Goal: Transaction & Acquisition: Register for event/course

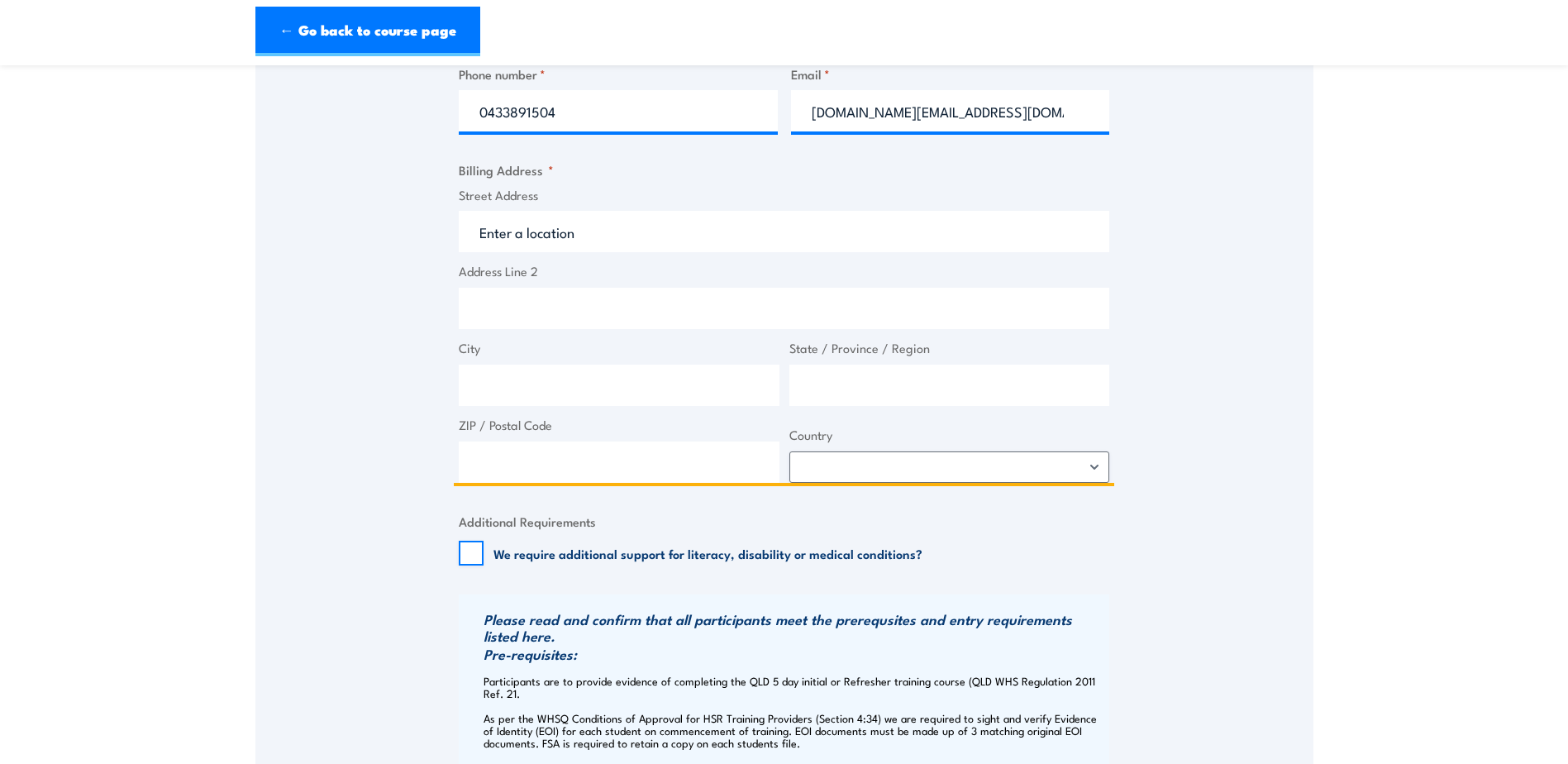
click at [568, 223] on input "Street Address" at bounding box center [784, 232] width 651 height 41
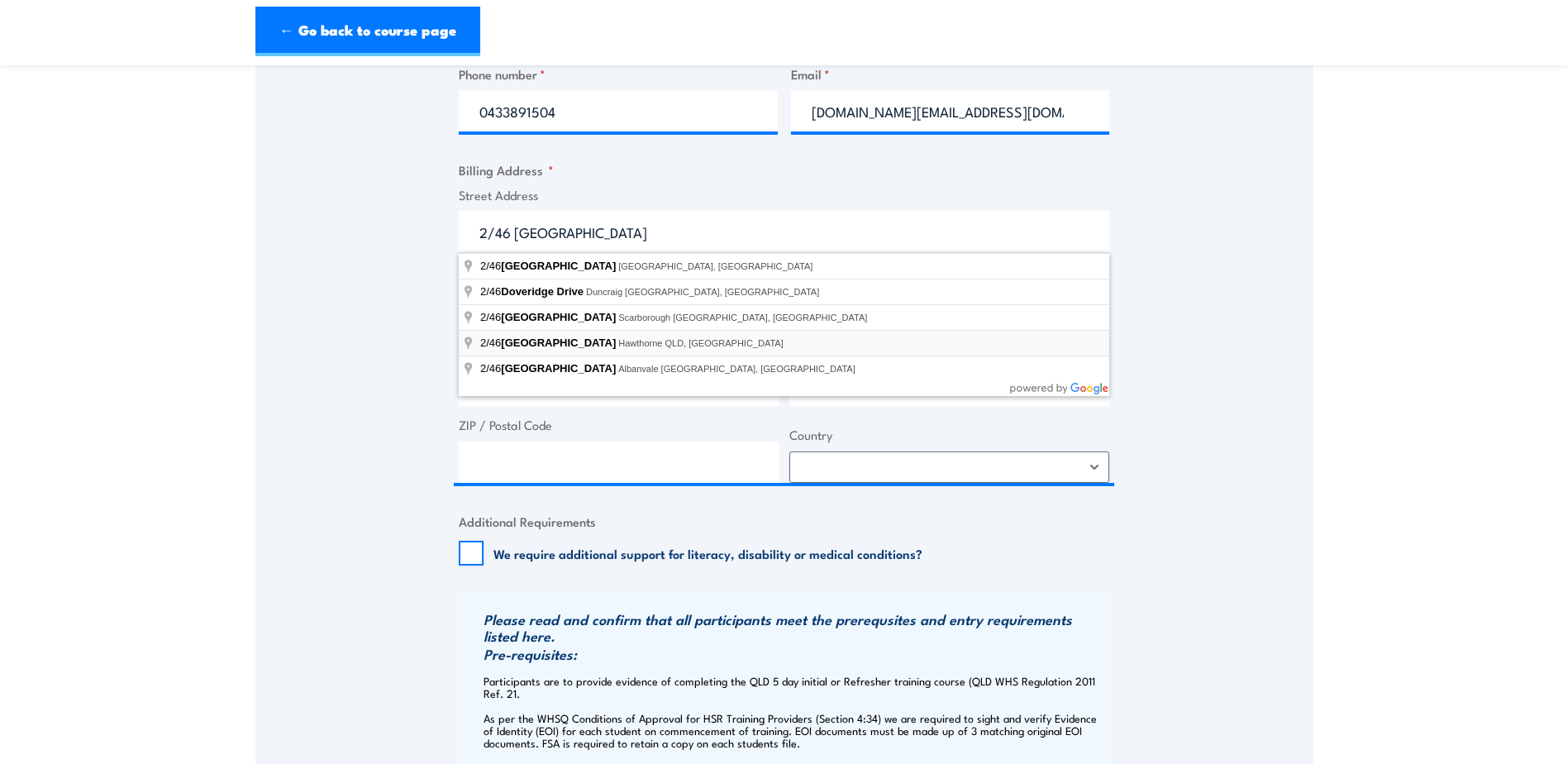
type input "[STREET_ADDRESS]"
type input "Hawthorne"
type input "[GEOGRAPHIC_DATA]"
type input "4171"
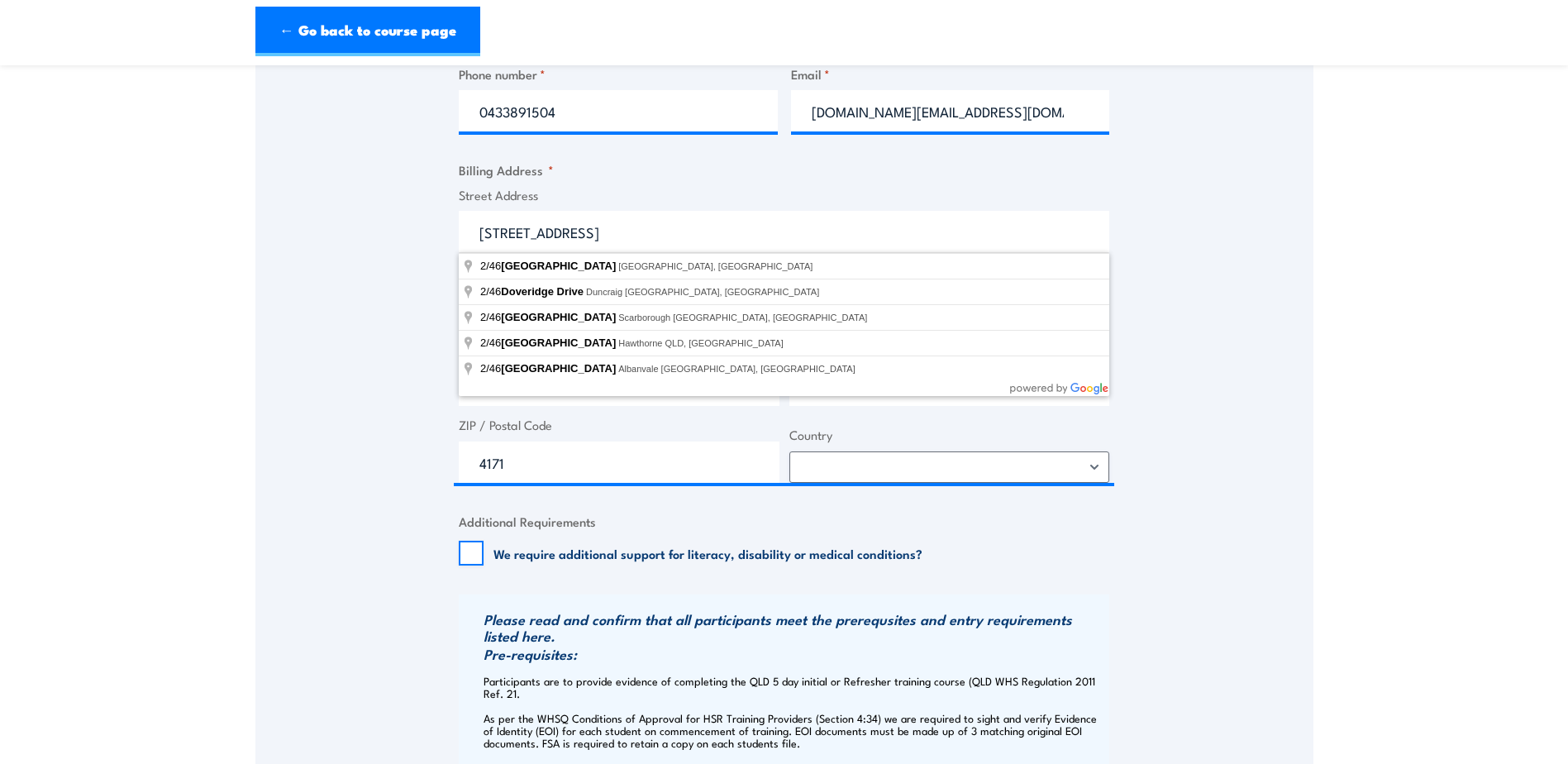
select select "[GEOGRAPHIC_DATA]"
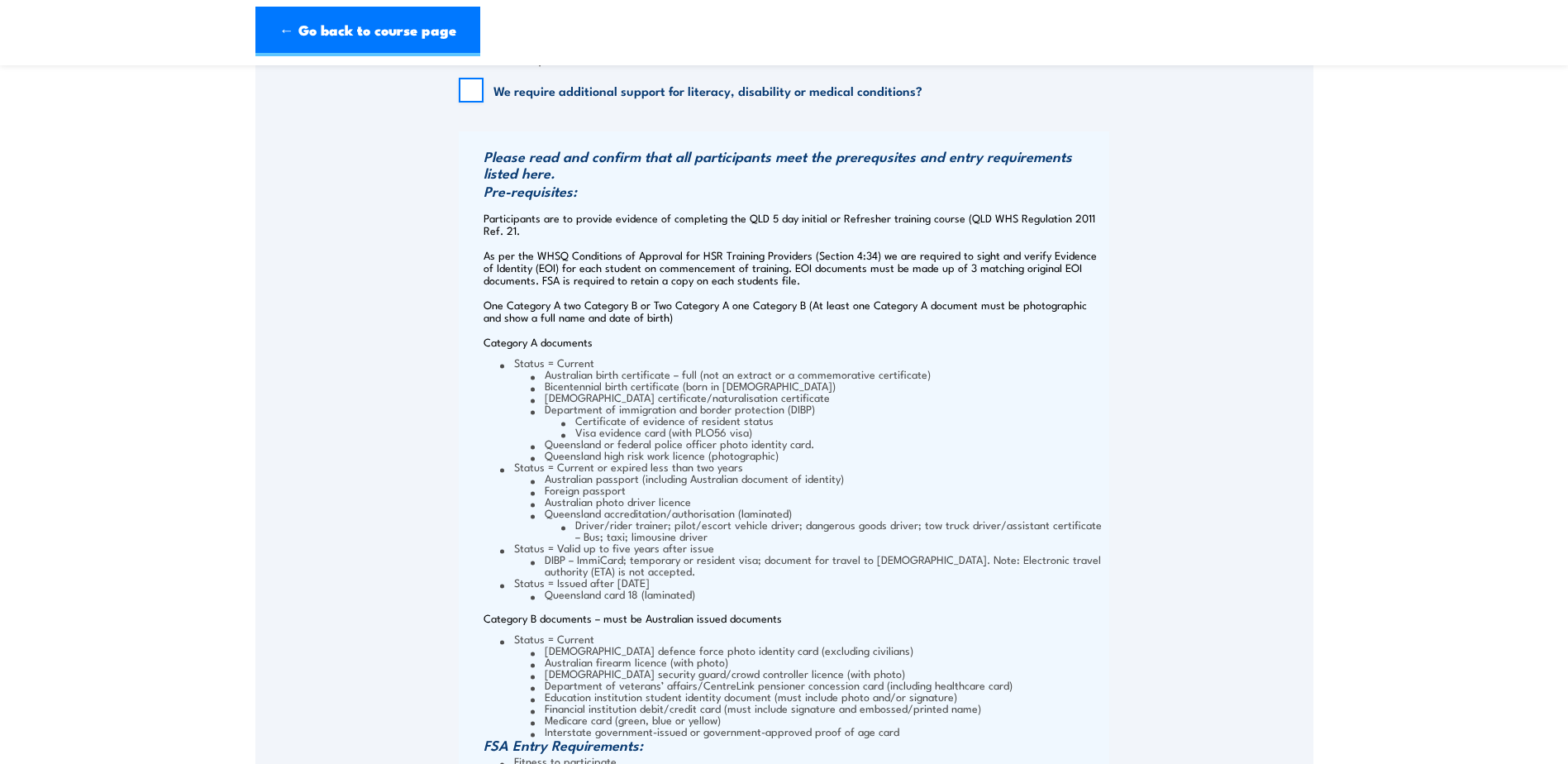
scroll to position [1654, 0]
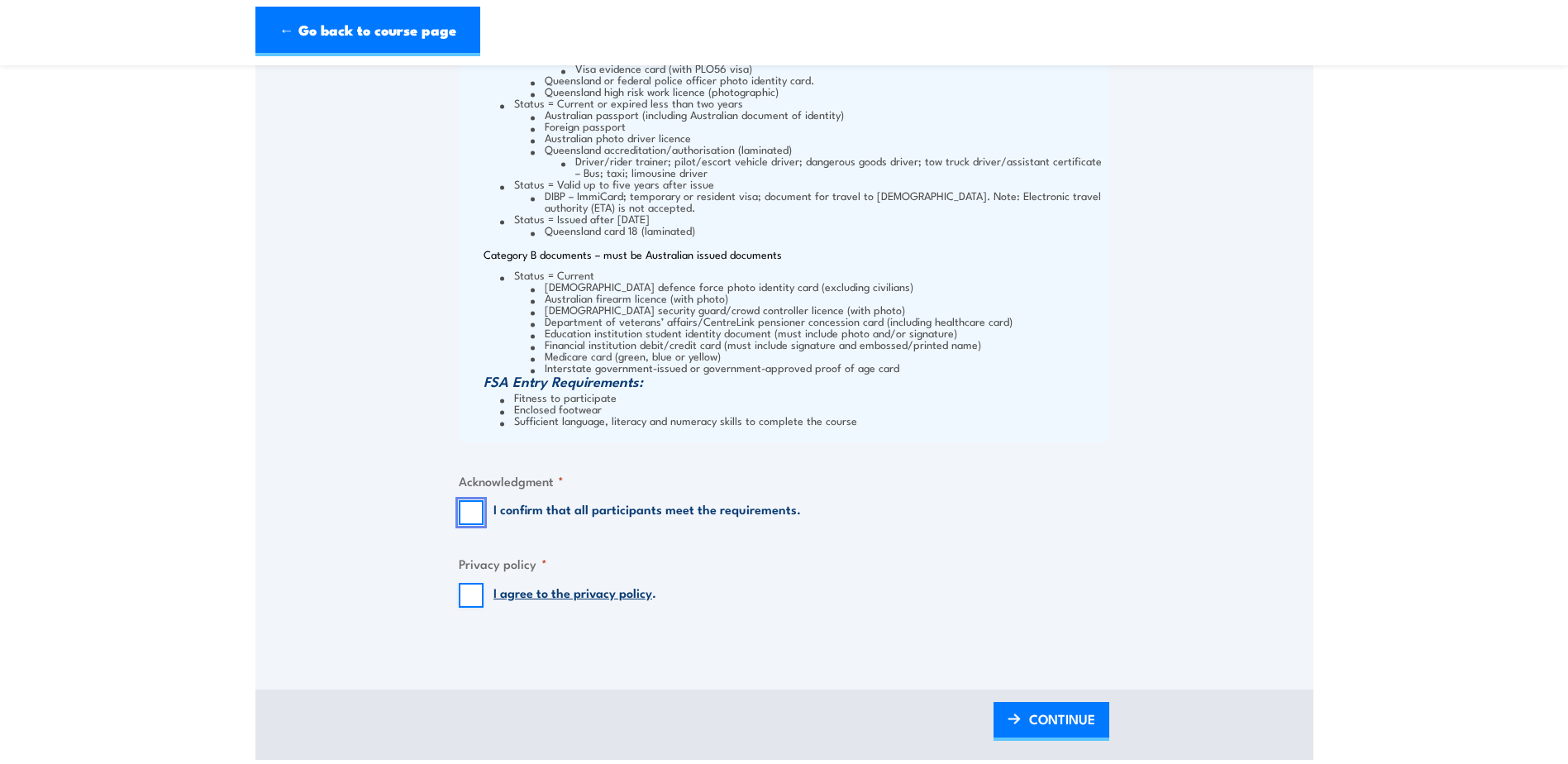
click at [465, 518] on input "I confirm that all participants meet the requirements." at bounding box center [471, 513] width 25 height 25
checkbox input "true"
click at [467, 603] on input "I agree to the privacy policy ." at bounding box center [471, 595] width 25 height 25
checkbox input "true"
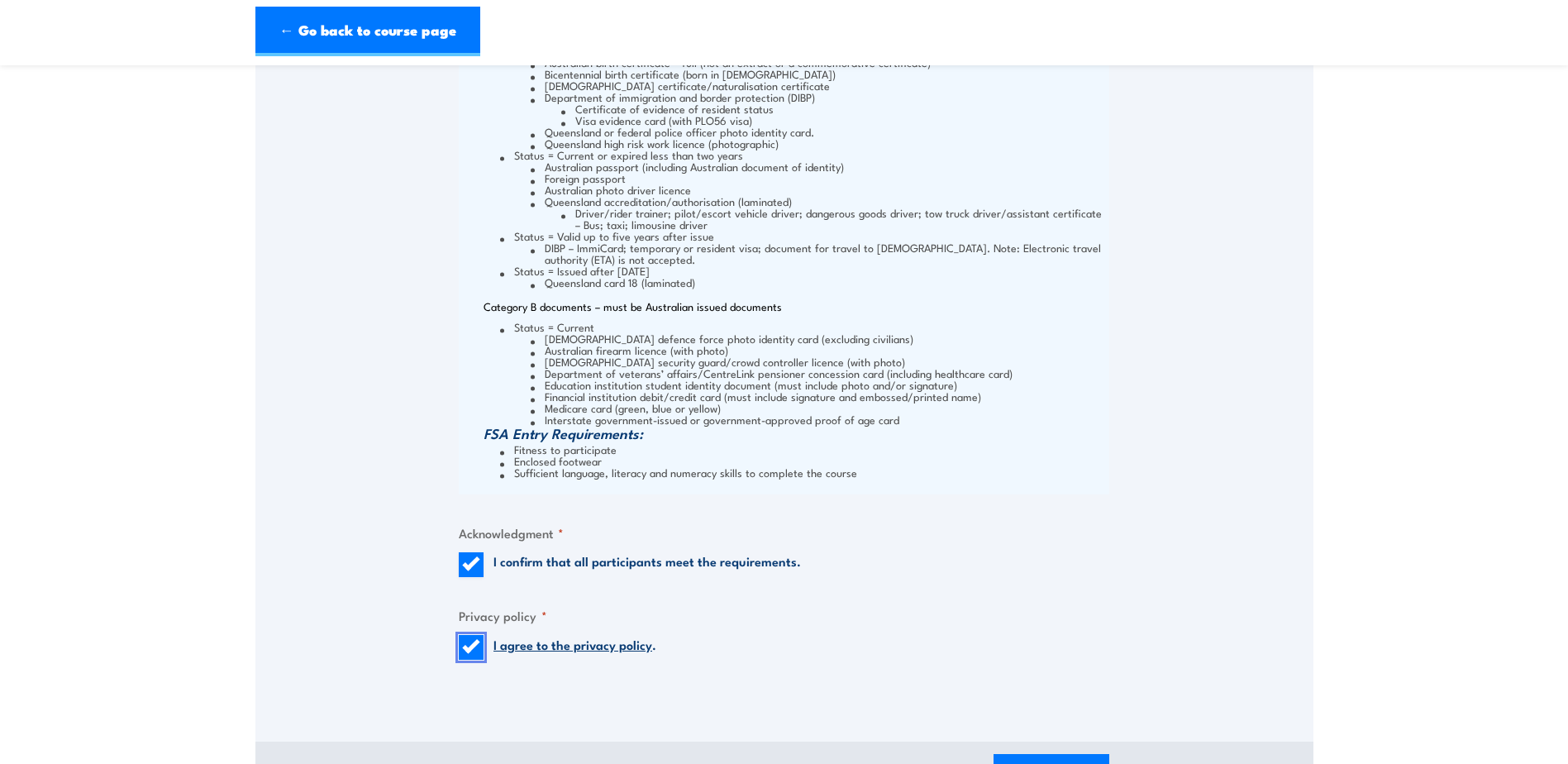
scroll to position [1902, 0]
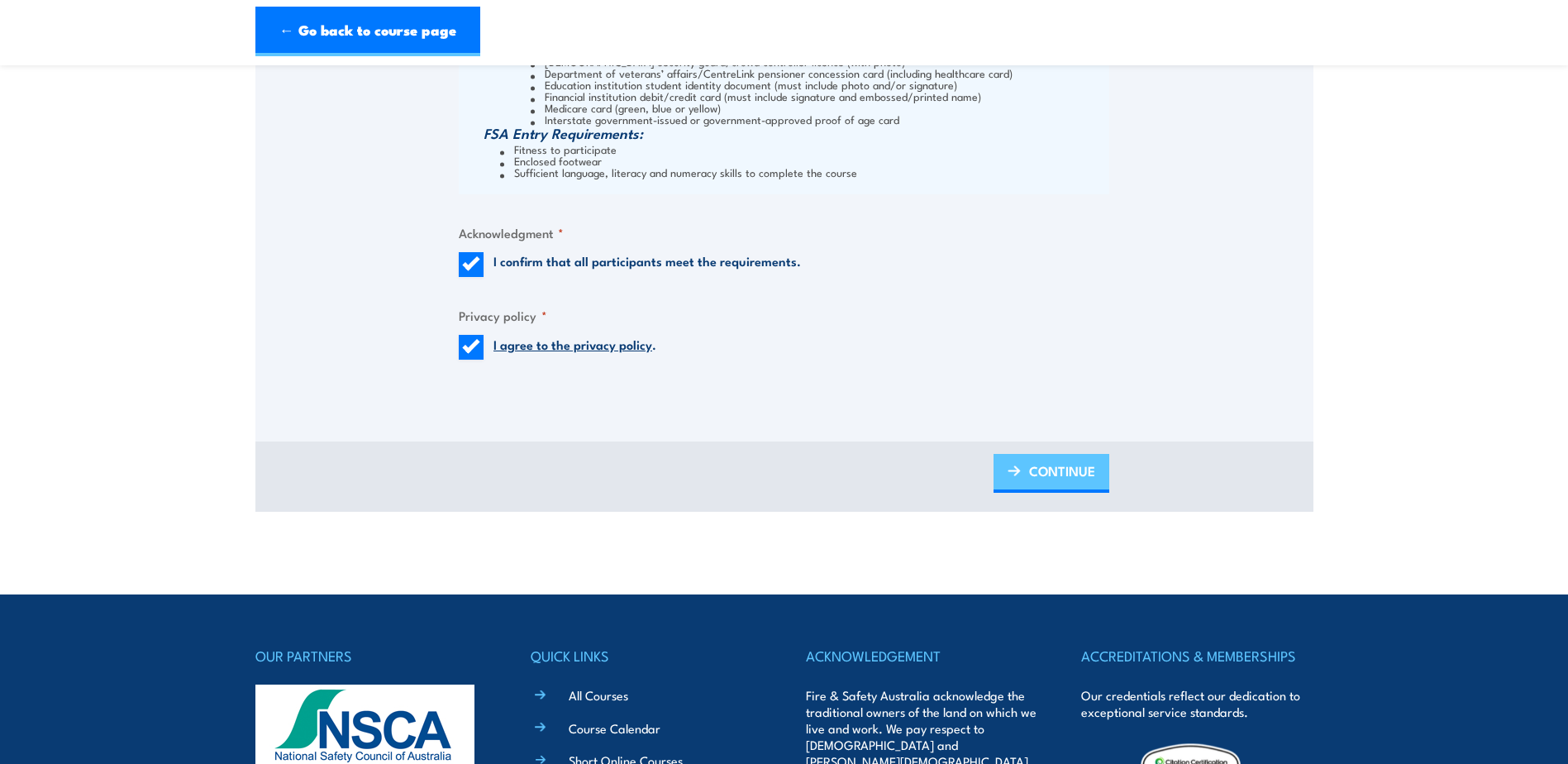
click at [1040, 481] on span "CONTINUE" at bounding box center [1062, 471] width 67 height 44
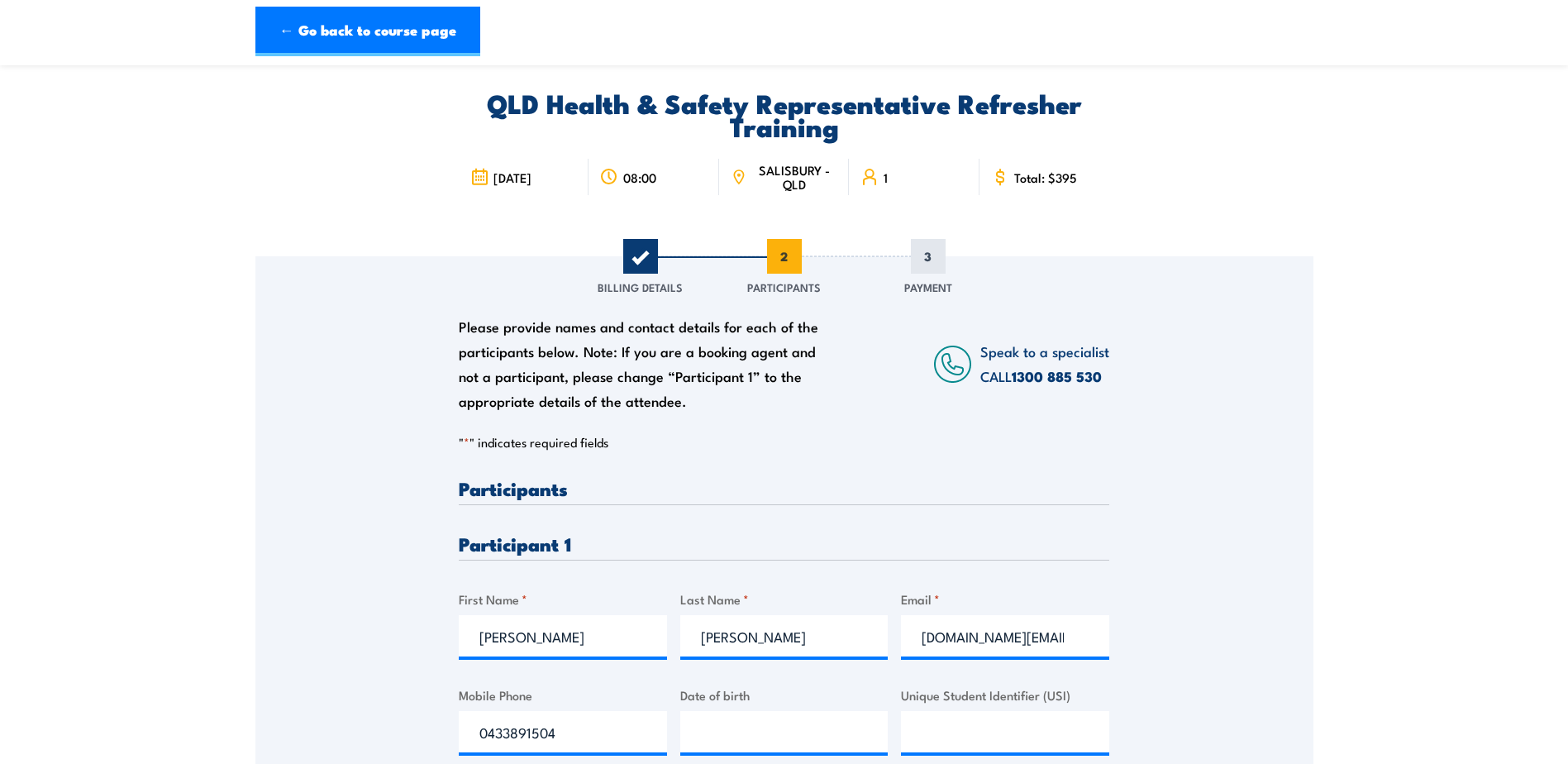
scroll to position [165, 0]
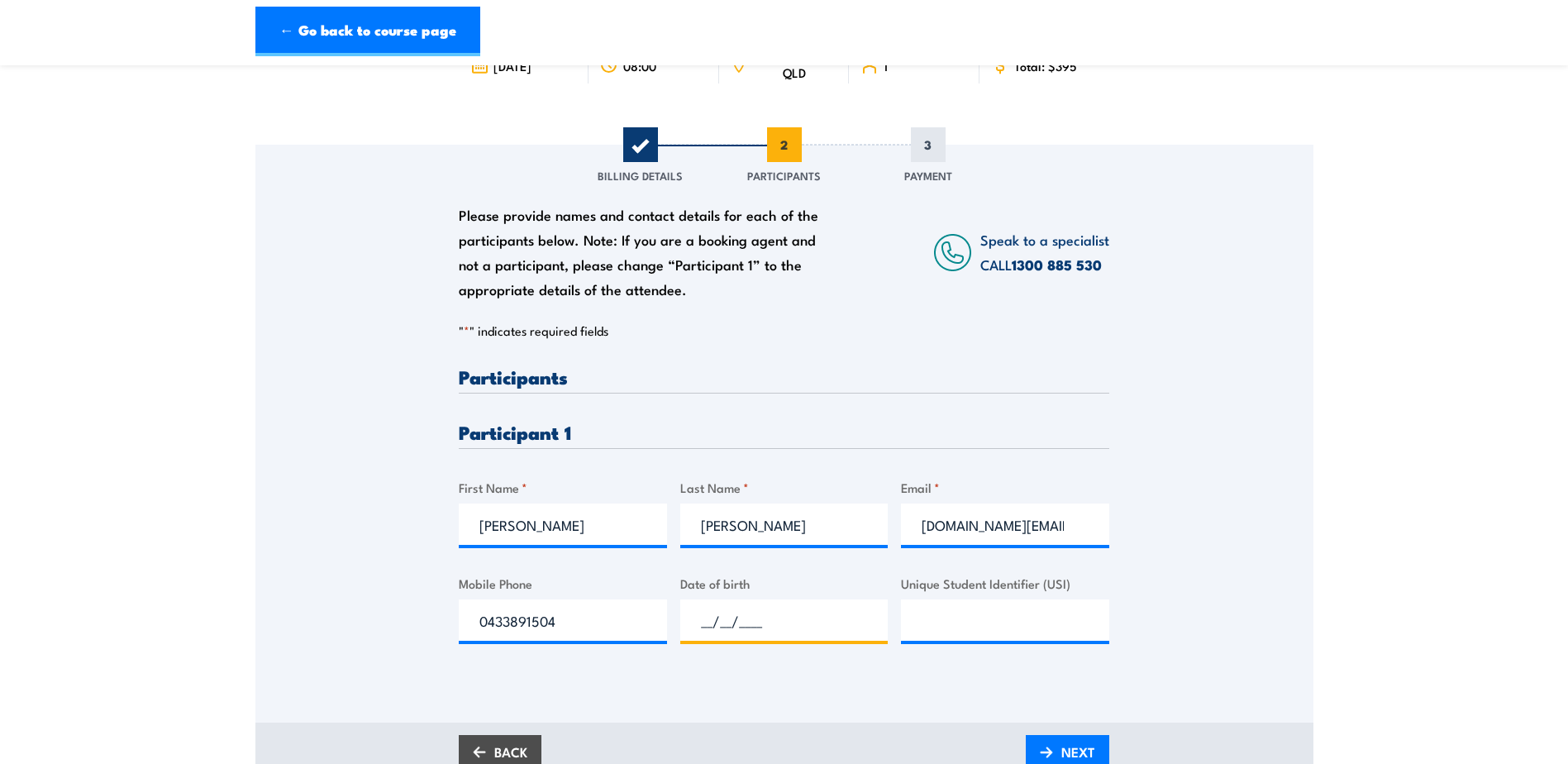
click at [816, 624] on input "__/__/____" at bounding box center [784, 621] width 208 height 41
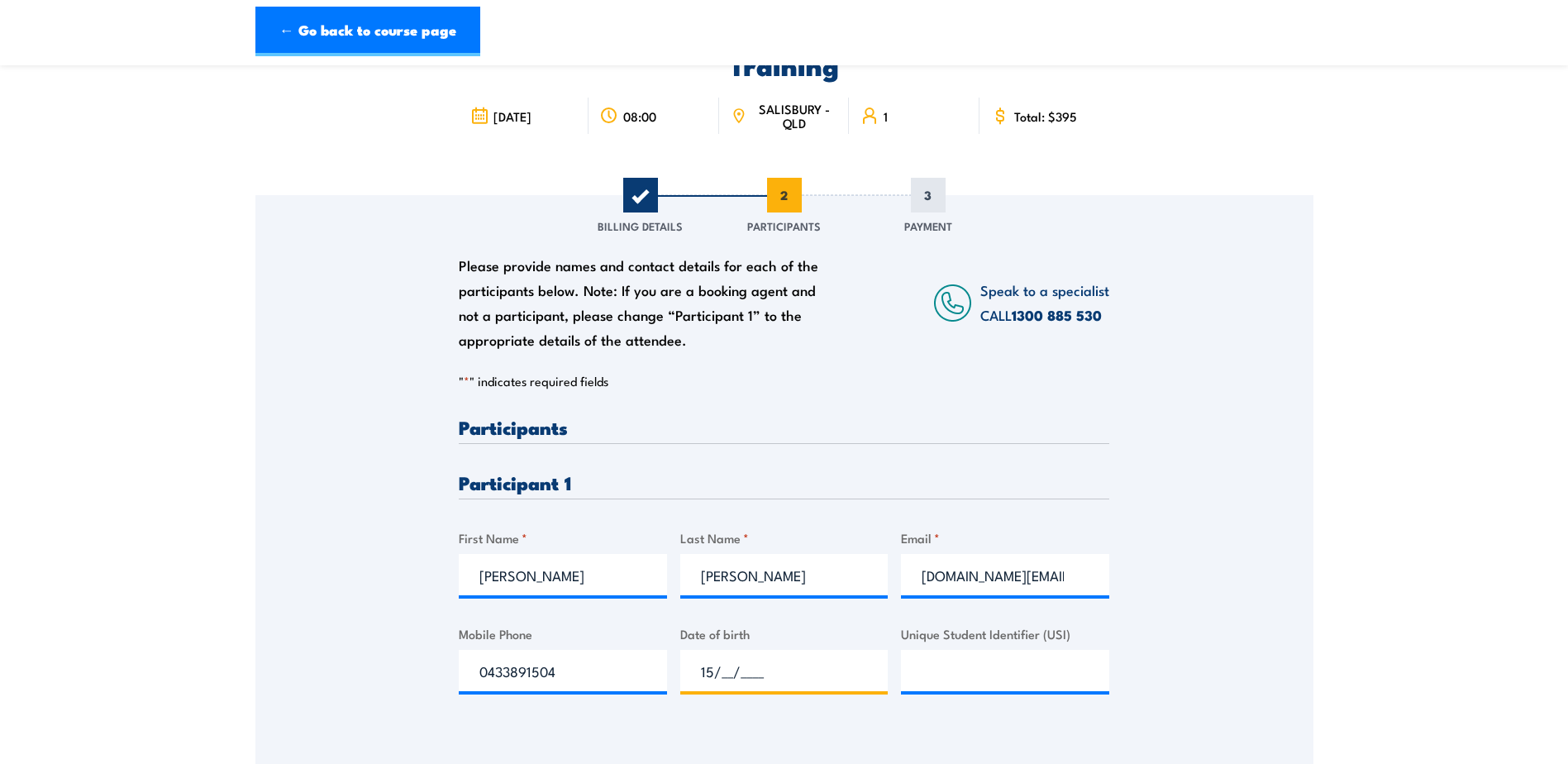
scroll to position [248, 0]
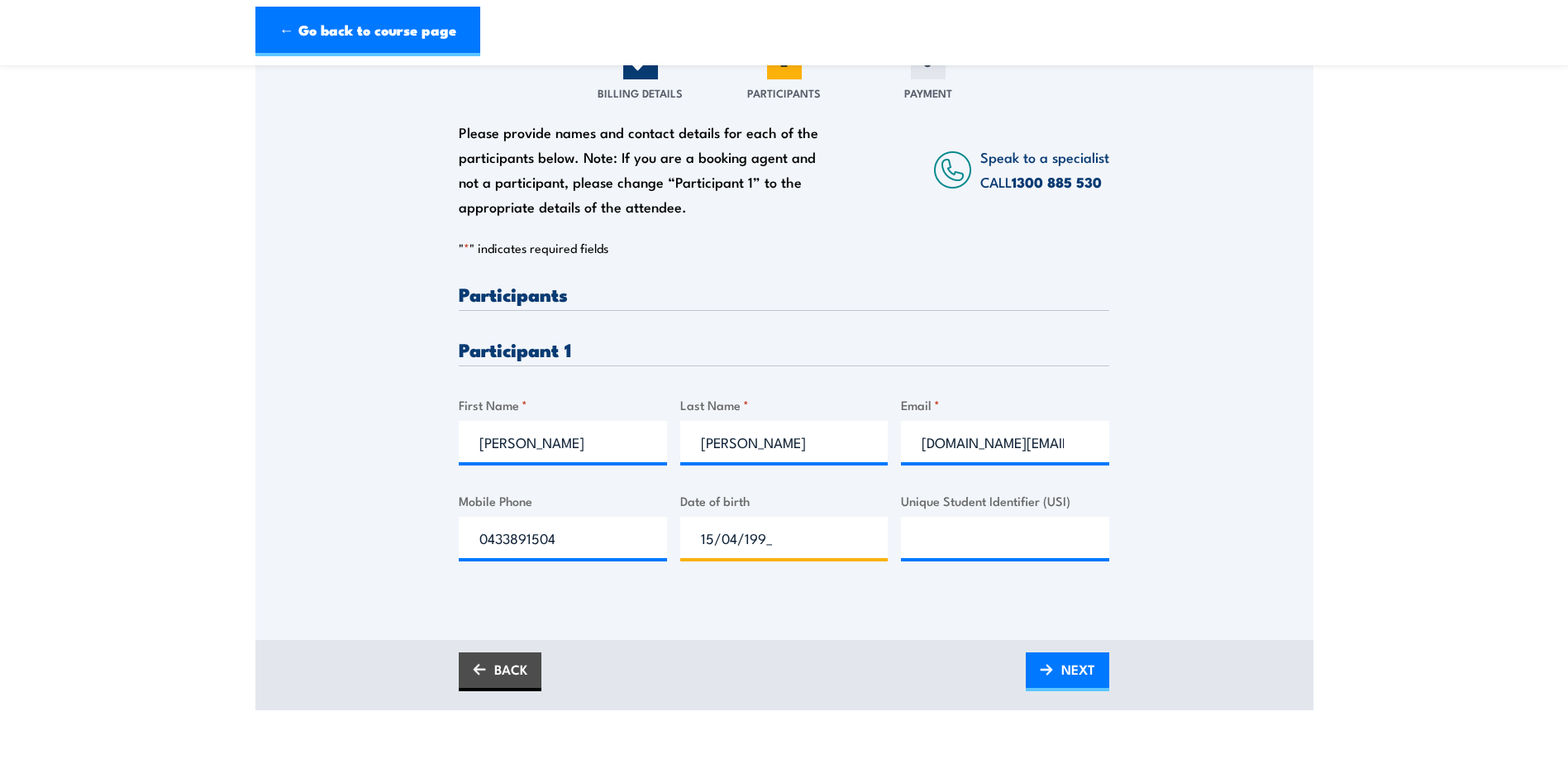
type input "[DATE]"
click at [1050, 546] on input "Unique Student Identifier (USI)" at bounding box center [1005, 538] width 208 height 41
type input "Q4ASWVGXNM"
click at [1066, 668] on span "NEXT" at bounding box center [1078, 669] width 34 height 44
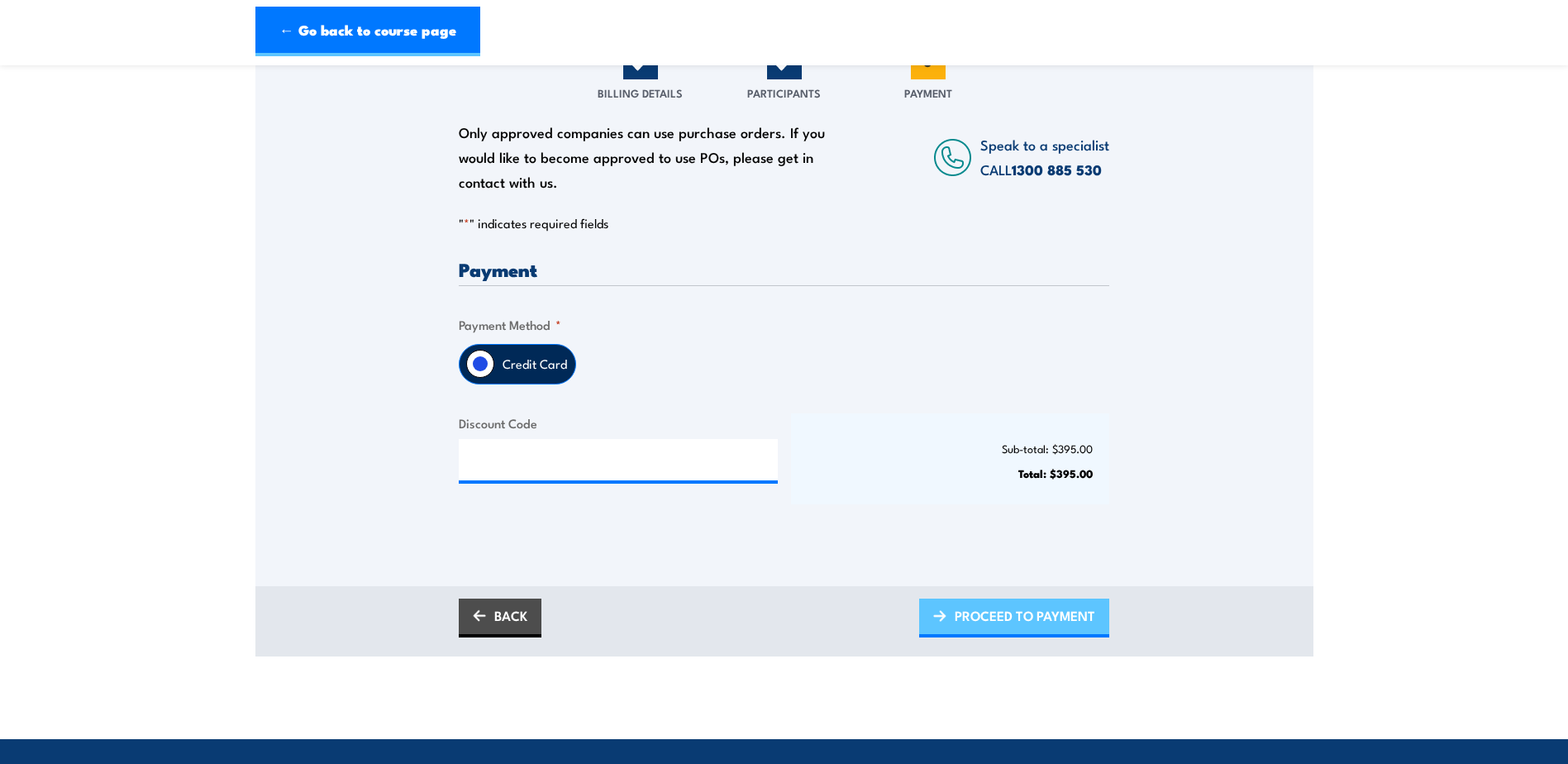
click at [1034, 626] on span "PROCEED TO PAYMENT" at bounding box center [1025, 615] width 141 height 44
